Goal: Task Accomplishment & Management: Manage account settings

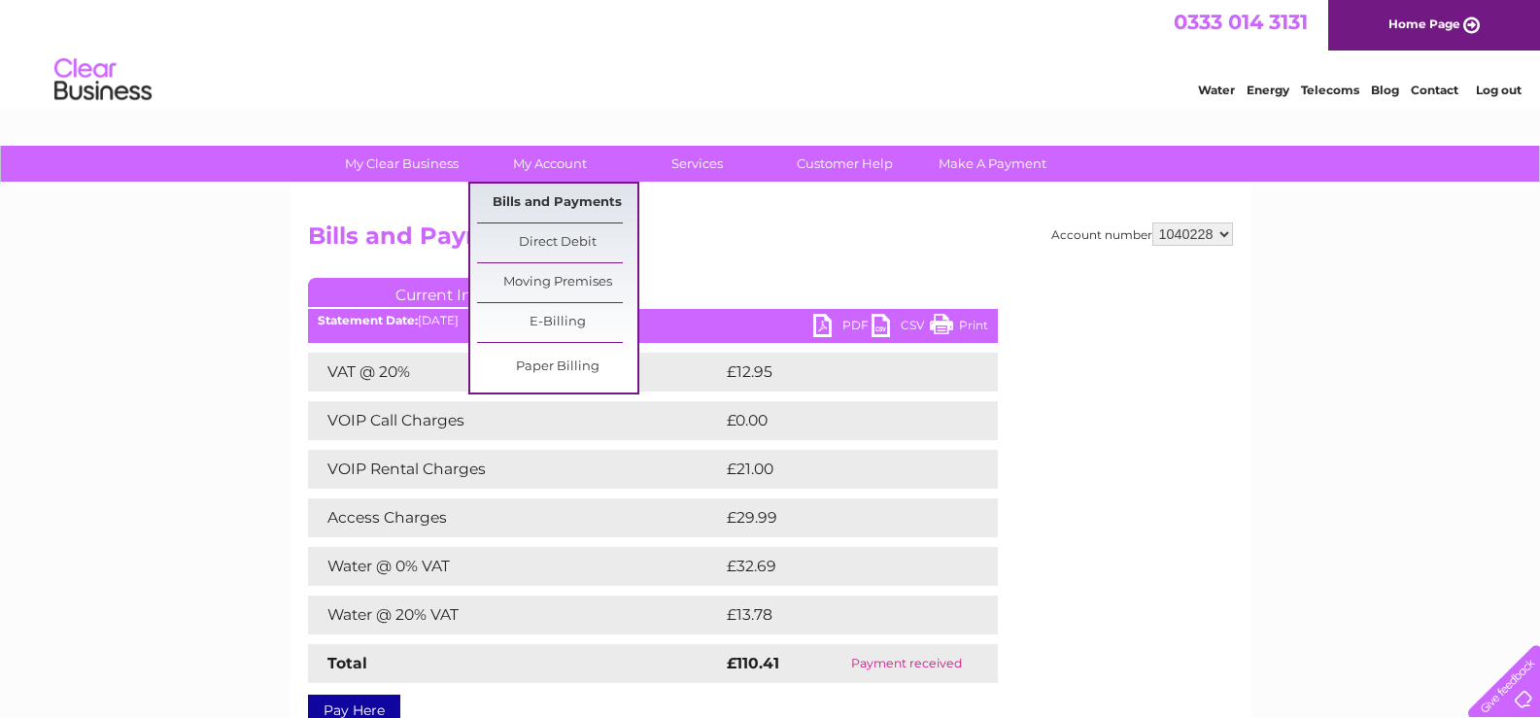
click at [546, 208] on link "Bills and Payments" at bounding box center [557, 203] width 160 height 39
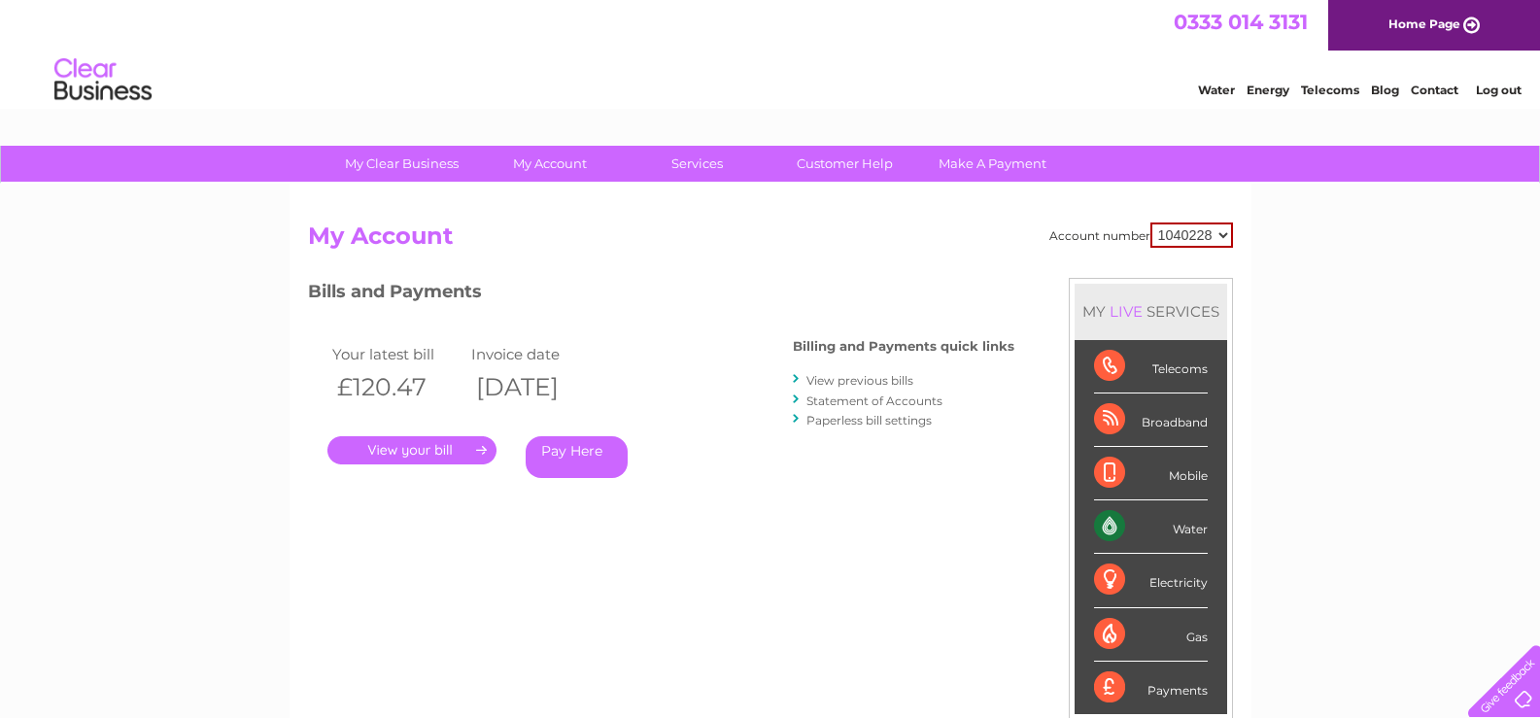
scroll to position [97, 0]
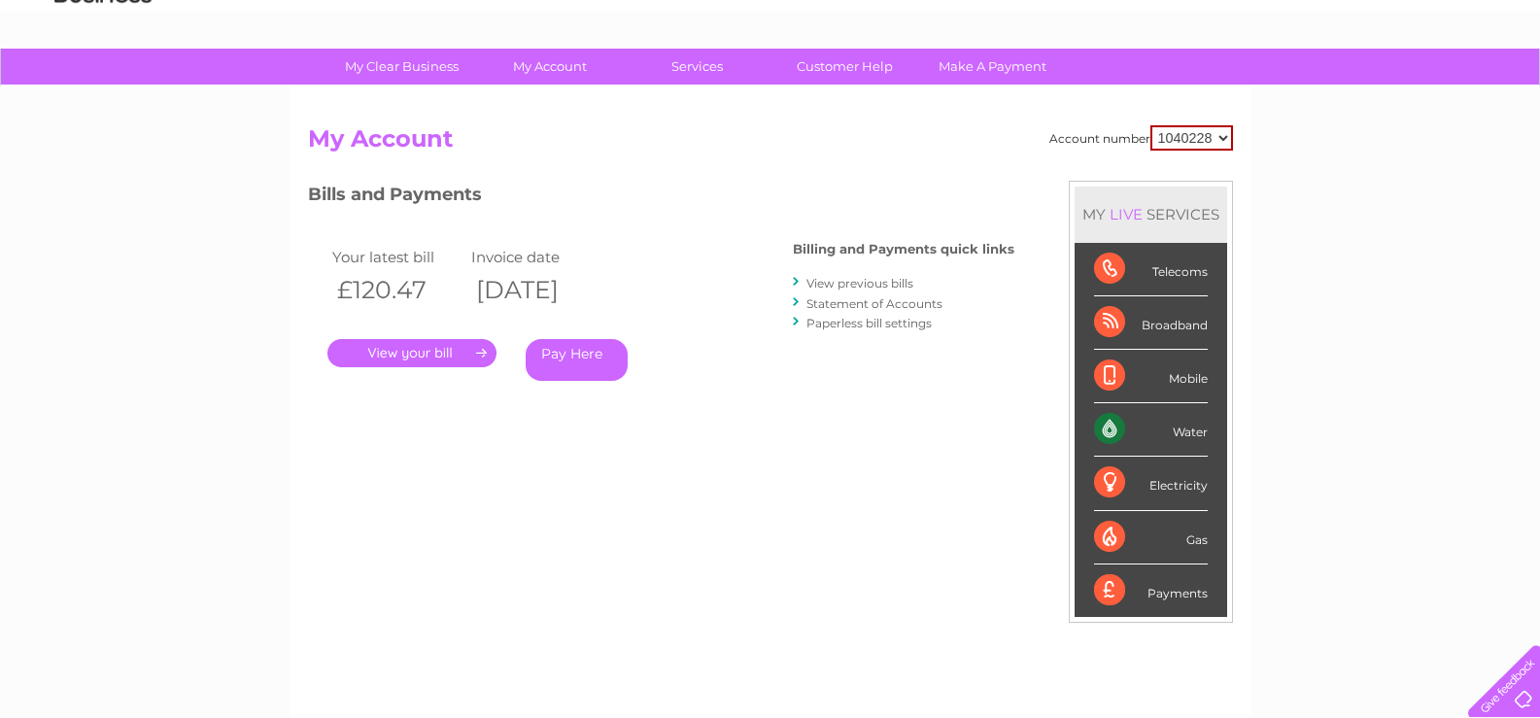
click at [438, 347] on link "." at bounding box center [411, 353] width 169 height 28
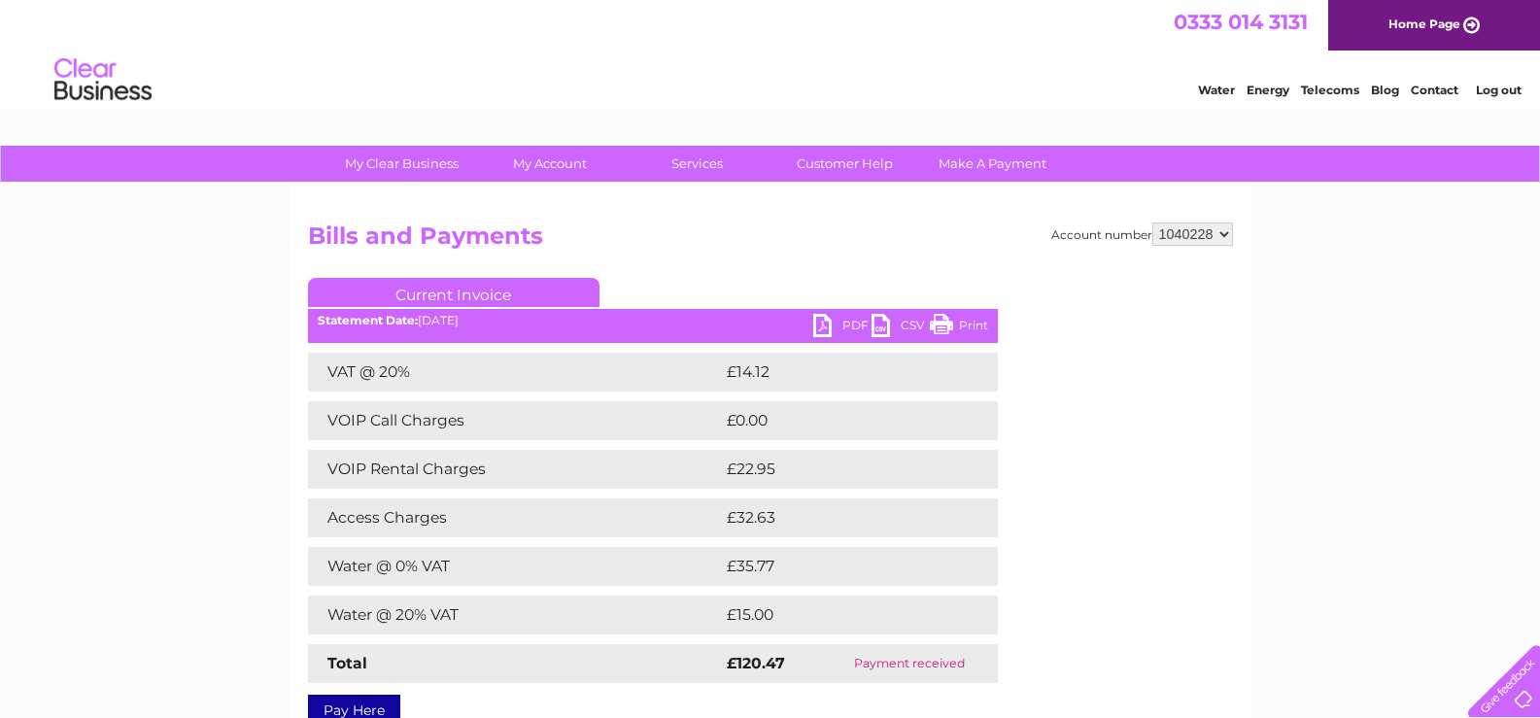
click at [845, 324] on link "PDF" at bounding box center [842, 328] width 58 height 28
click at [944, 316] on link "Print" at bounding box center [959, 328] width 58 height 28
click at [1497, 93] on link "Log out" at bounding box center [1498, 90] width 46 height 15
